Goal: Information Seeking & Learning: Check status

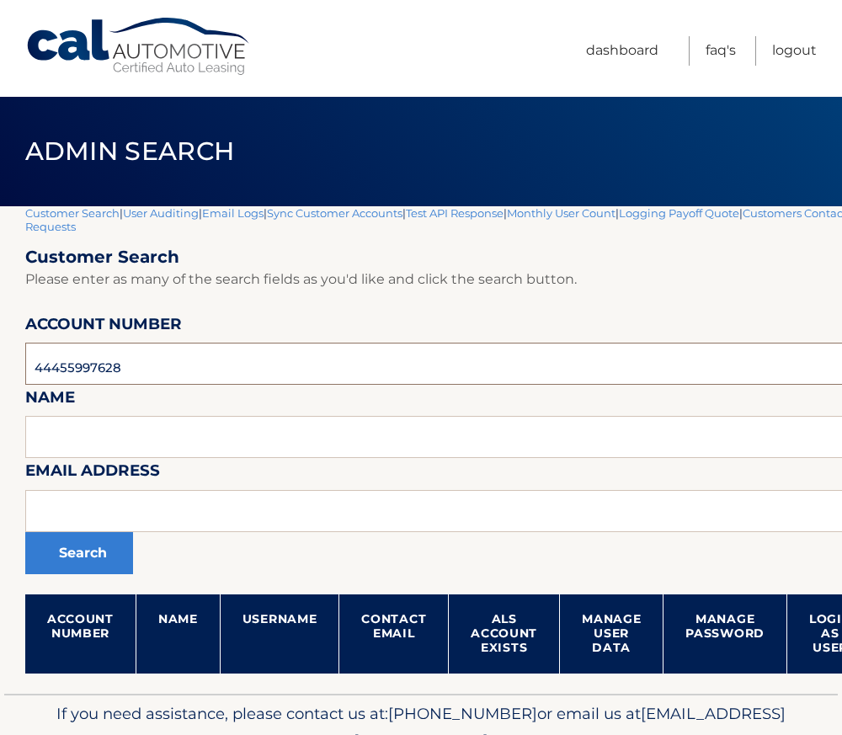
click at [84, 371] on input "44455997628" at bounding box center [496, 364] width 943 height 42
paste input "841835"
type input "44455841835"
click at [95, 547] on button "Search" at bounding box center [79, 553] width 108 height 42
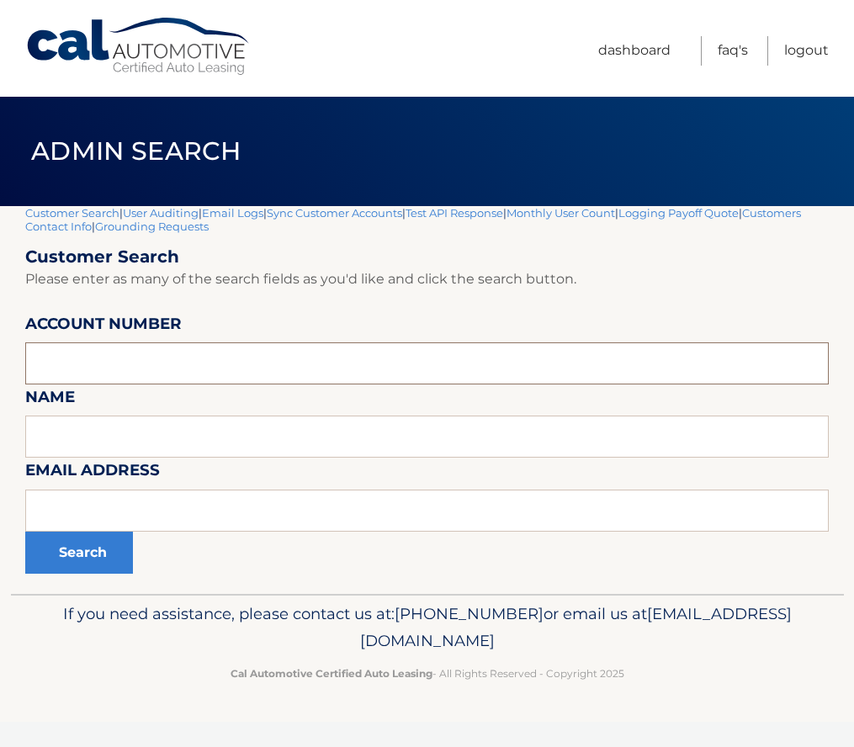
paste input "44455841835"
type input "44455841835"
click at [89, 545] on button "Search" at bounding box center [79, 553] width 108 height 42
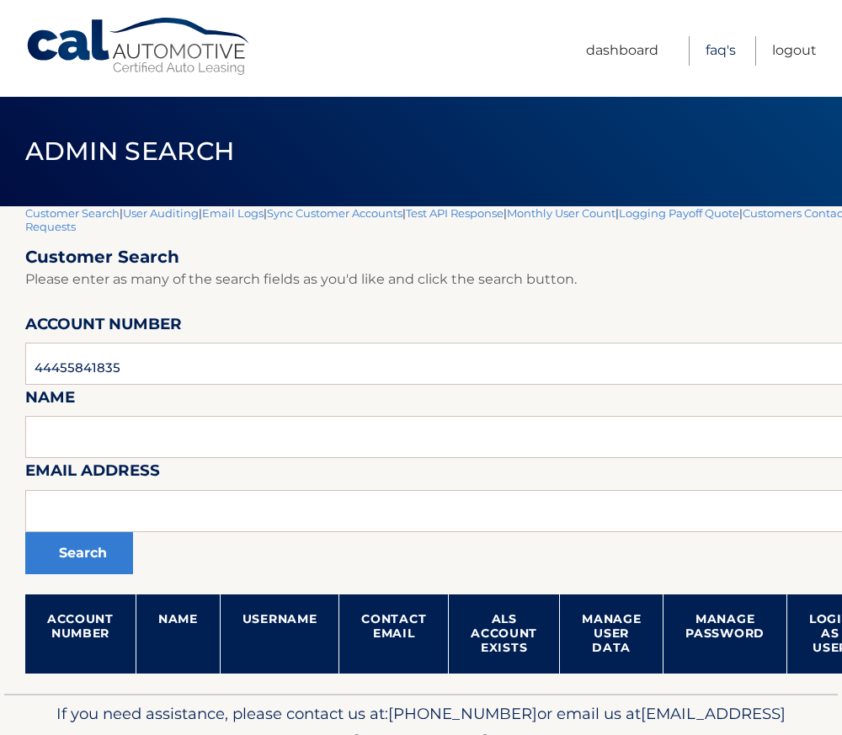
click at [712, 51] on link "FAQ's" at bounding box center [720, 50] width 30 height 29
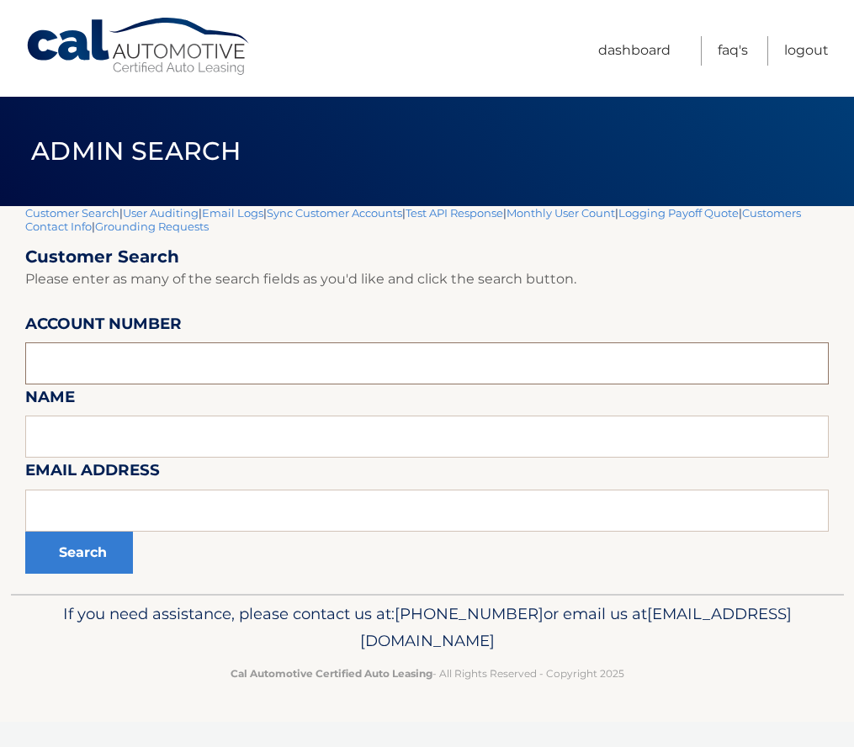
click at [104, 368] on input "text" at bounding box center [427, 364] width 804 height 42
paste input "44455532691"
type input "44455532691"
click at [104, 550] on button "Search" at bounding box center [79, 553] width 108 height 42
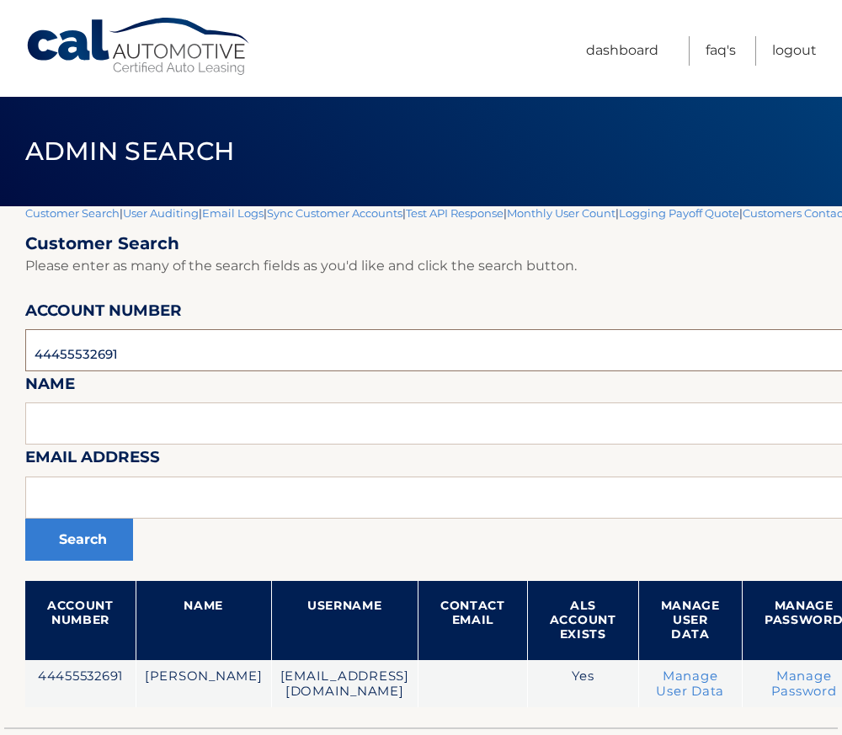
click at [72, 369] on input "44455532691" at bounding box center [536, 350] width 1022 height 42
paste input "3526"
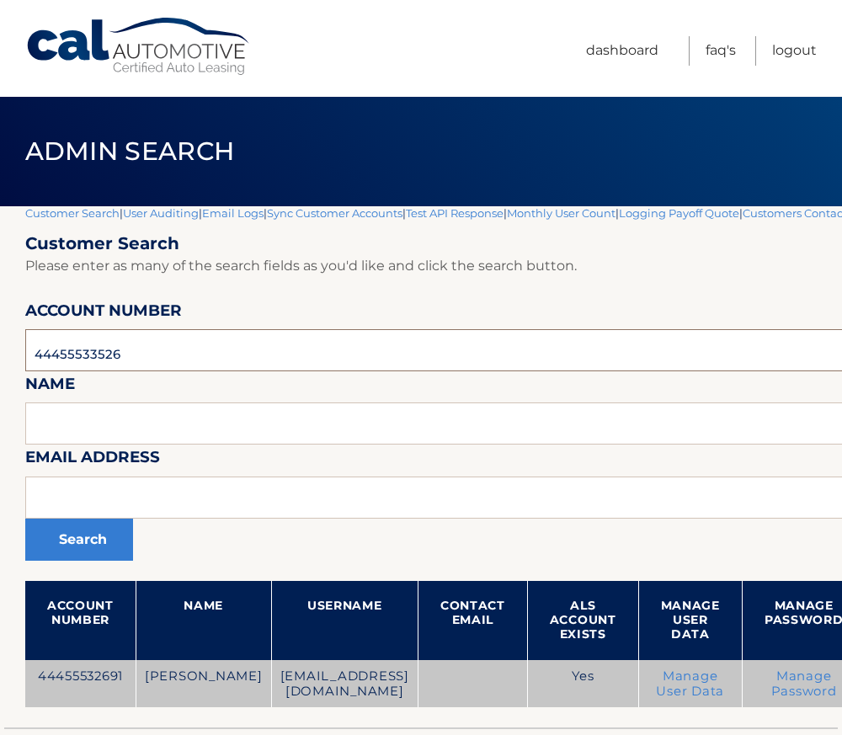
type input "44455533526"
click at [88, 685] on td "44455532691" at bounding box center [80, 684] width 110 height 48
drag, startPoint x: 129, startPoint y: 689, endPoint x: 29, endPoint y: 678, distance: 100.7
click at [29, 678] on td "44455532691" at bounding box center [80, 684] width 110 height 48
copy td "44455532691"
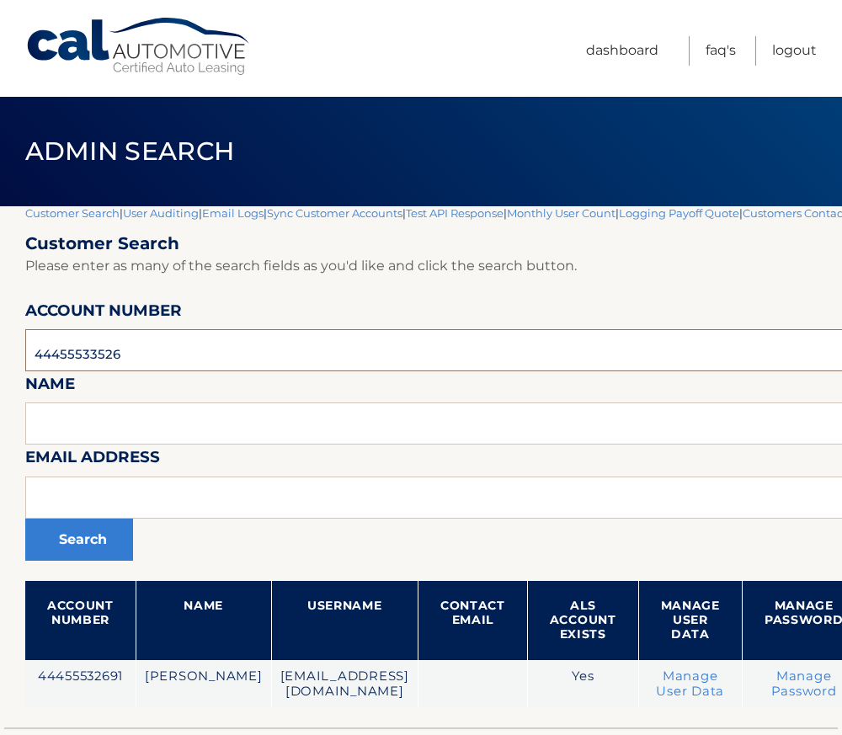
click at [76, 361] on input "44455533526" at bounding box center [536, 350] width 1022 height 42
click at [77, 550] on button "Search" at bounding box center [79, 539] width 108 height 42
click at [66, 367] on input "44455533526" at bounding box center [536, 350] width 1022 height 42
click at [66, 366] on input "44455533526" at bounding box center [536, 350] width 1022 height 42
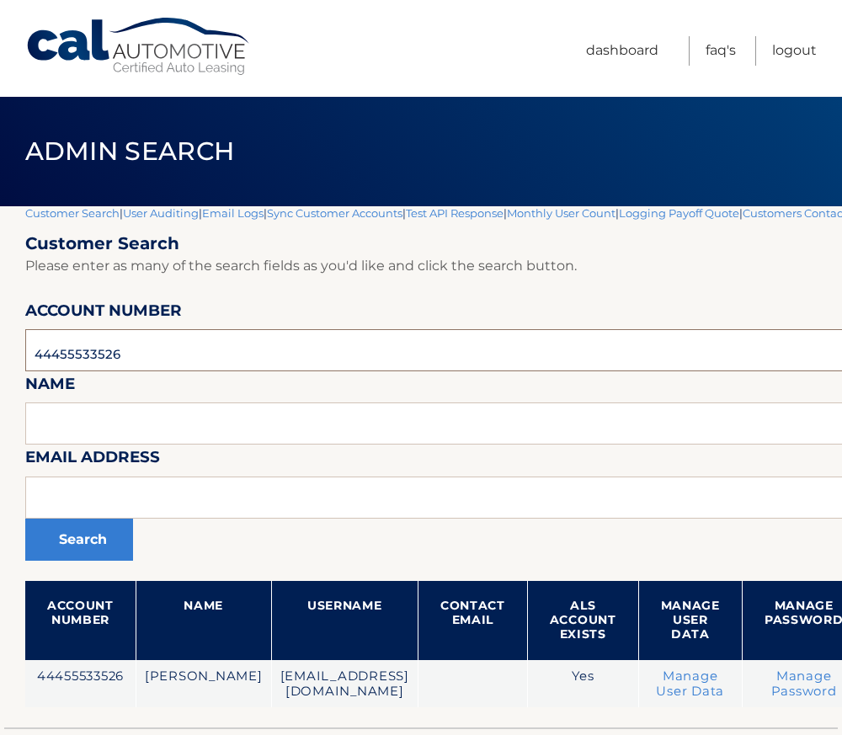
click at [66, 366] on input "44455533526" at bounding box center [536, 350] width 1022 height 42
paste input "44455512068"
type input "44455512068"
click at [56, 549] on button "Search" at bounding box center [79, 539] width 108 height 42
click at [74, 348] on input "44455512068" at bounding box center [536, 350] width 1022 height 42
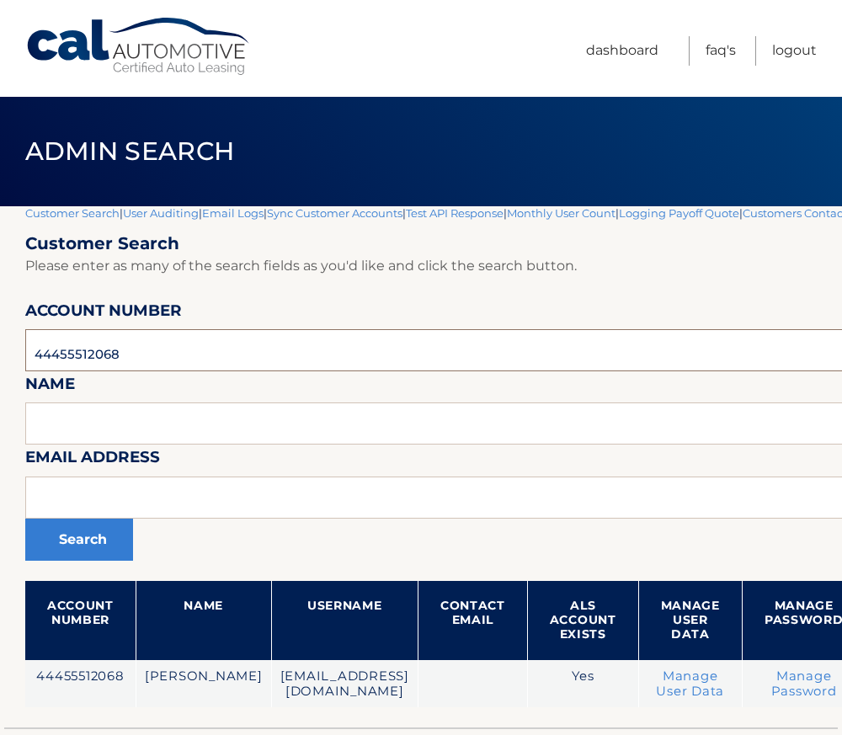
click at [74, 348] on input "44455512068" at bounding box center [536, 350] width 1022 height 42
paste input "33526"
type input "44455533526"
click at [71, 539] on button "Search" at bounding box center [79, 539] width 108 height 42
click at [66, 368] on input "44455533526" at bounding box center [536, 350] width 1022 height 42
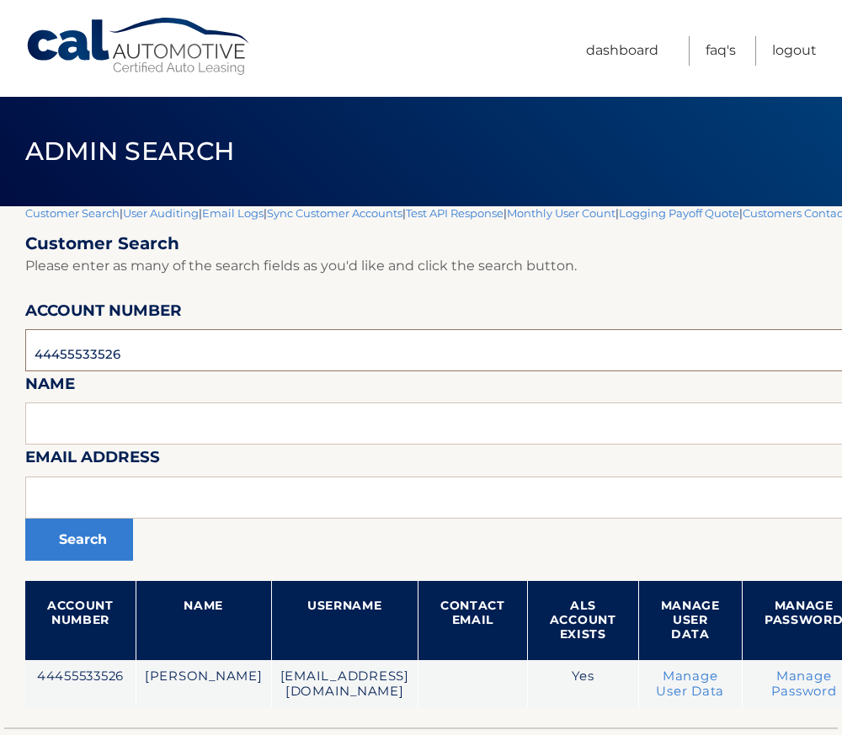
click at [66, 368] on input "44455533526" at bounding box center [536, 350] width 1022 height 42
paste input "4070"
type input "44455540706"
click at [89, 554] on button "Search" at bounding box center [79, 539] width 108 height 42
